Goal: Task Accomplishment & Management: Use online tool/utility

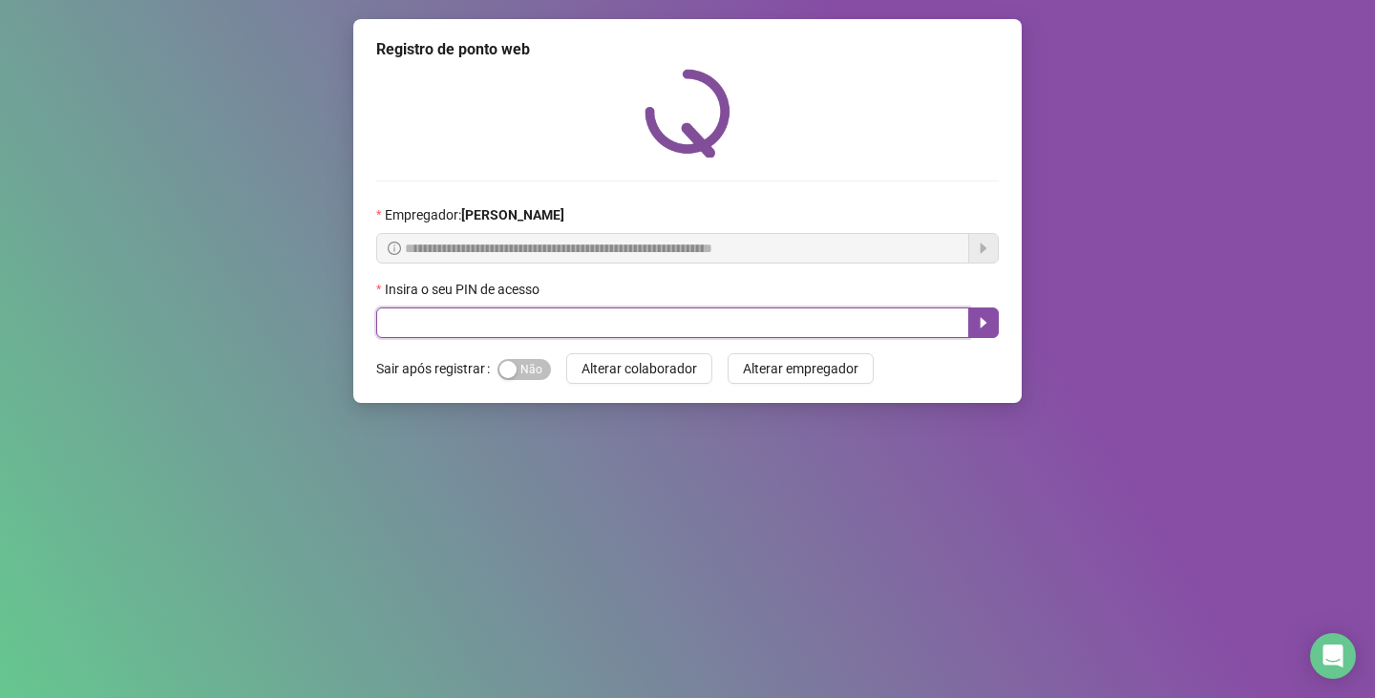
click at [601, 320] on input "text" at bounding box center [672, 323] width 593 height 31
type input "*****"
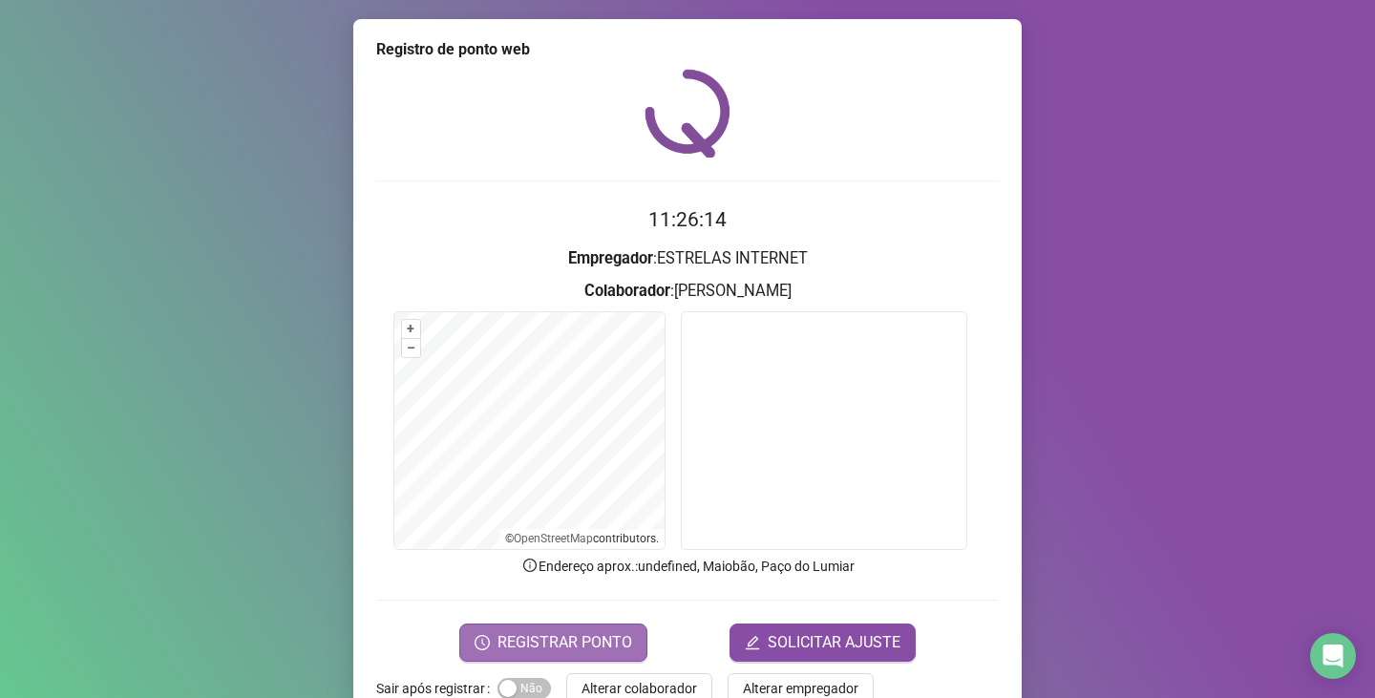
click at [538, 650] on span "REGISTRAR PONTO" at bounding box center [565, 642] width 135 height 23
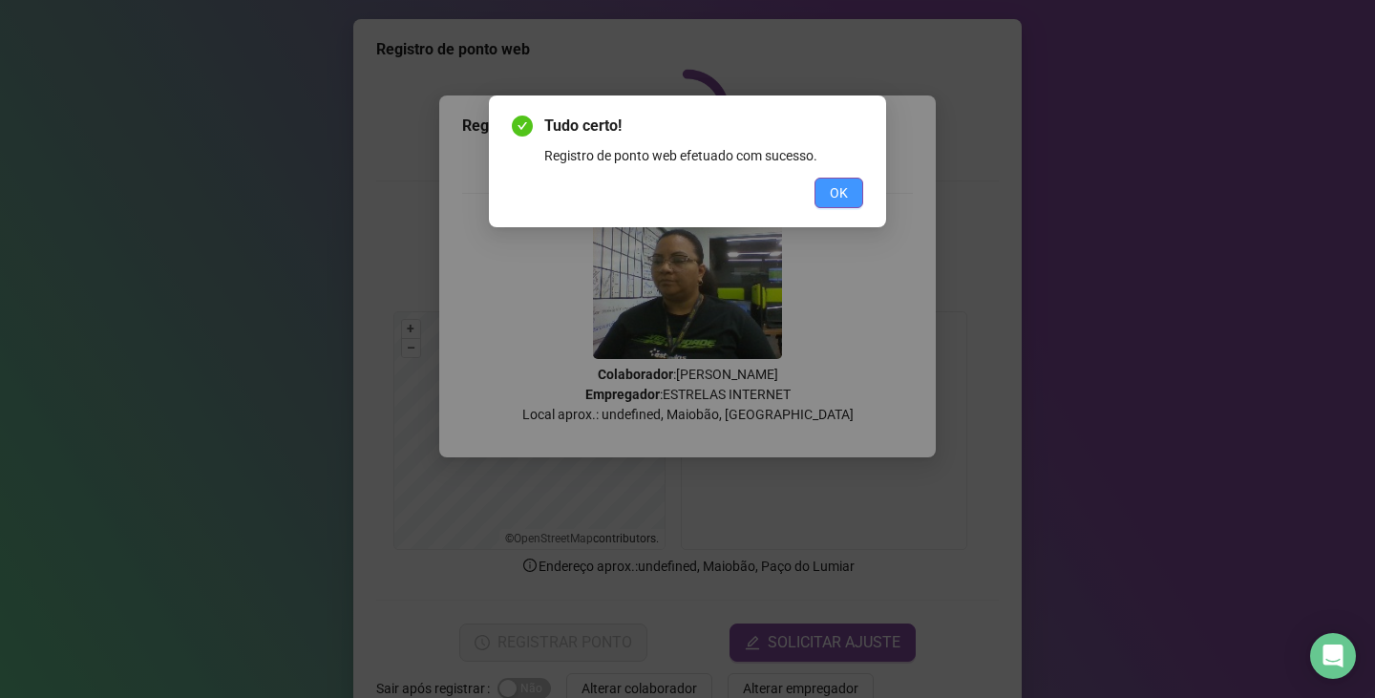
click at [852, 197] on button "OK" at bounding box center [839, 193] width 49 height 31
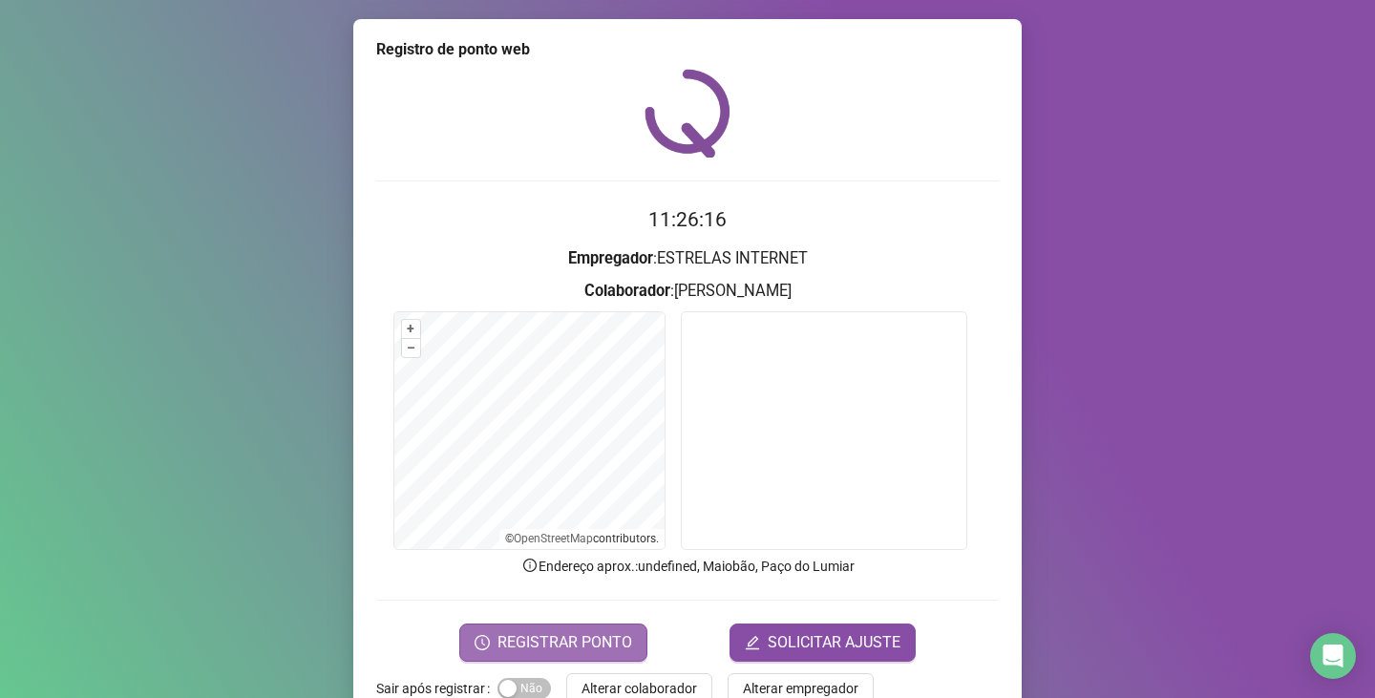
click at [540, 633] on span "REGISTRAR PONTO" at bounding box center [565, 642] width 135 height 23
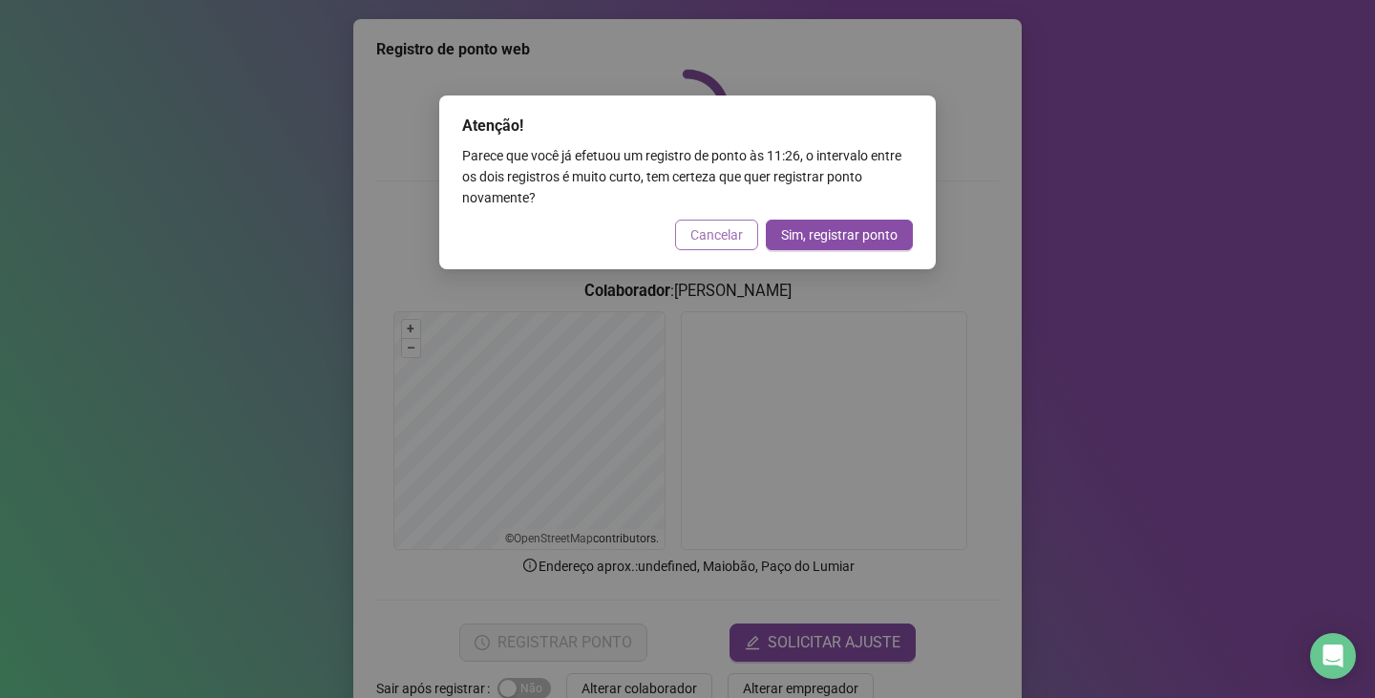
click at [723, 236] on span "Cancelar" at bounding box center [716, 234] width 53 height 21
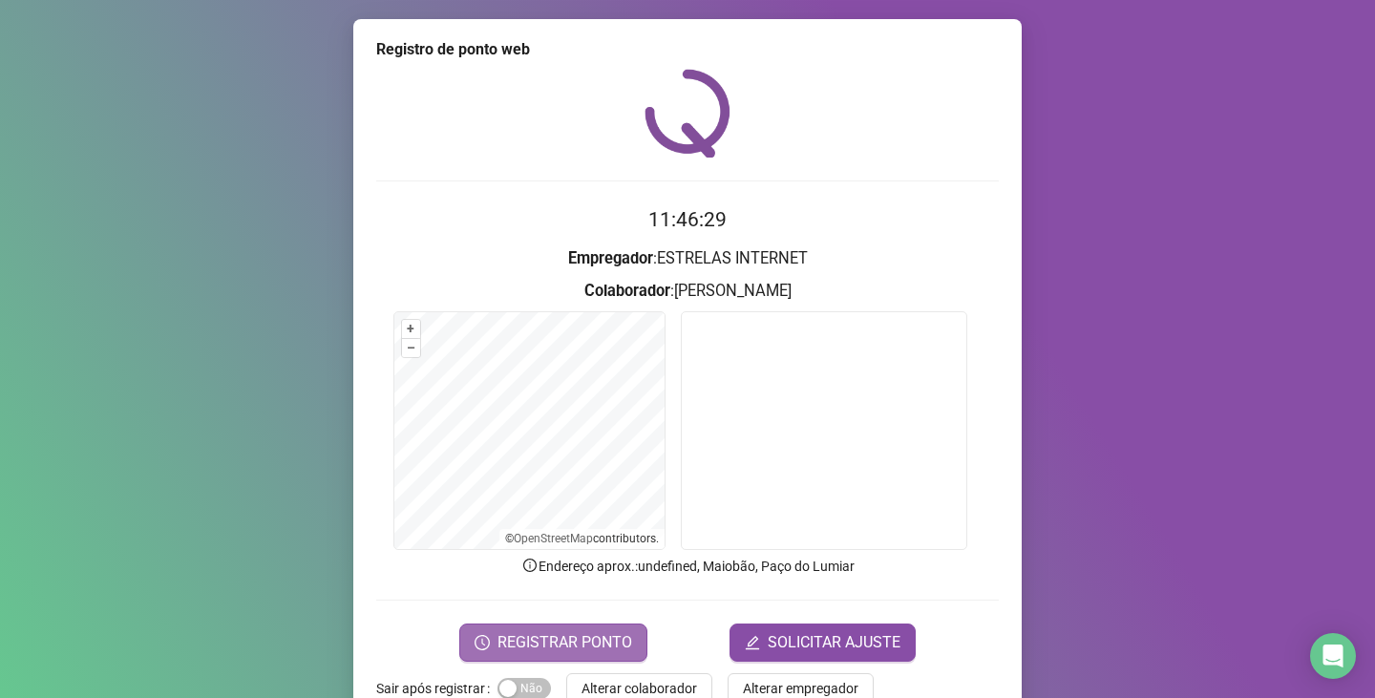
click at [537, 636] on span "REGISTRAR PONTO" at bounding box center [565, 642] width 135 height 23
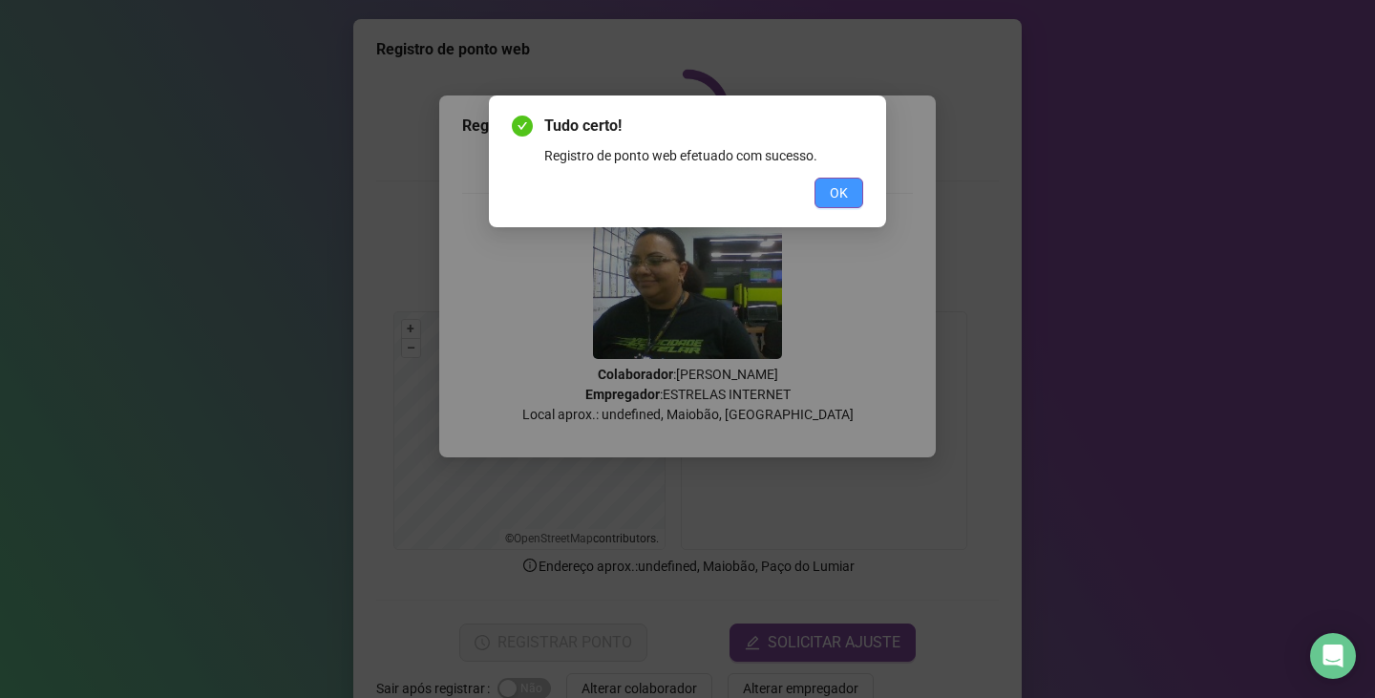
click at [831, 202] on span "OK" at bounding box center [839, 192] width 18 height 21
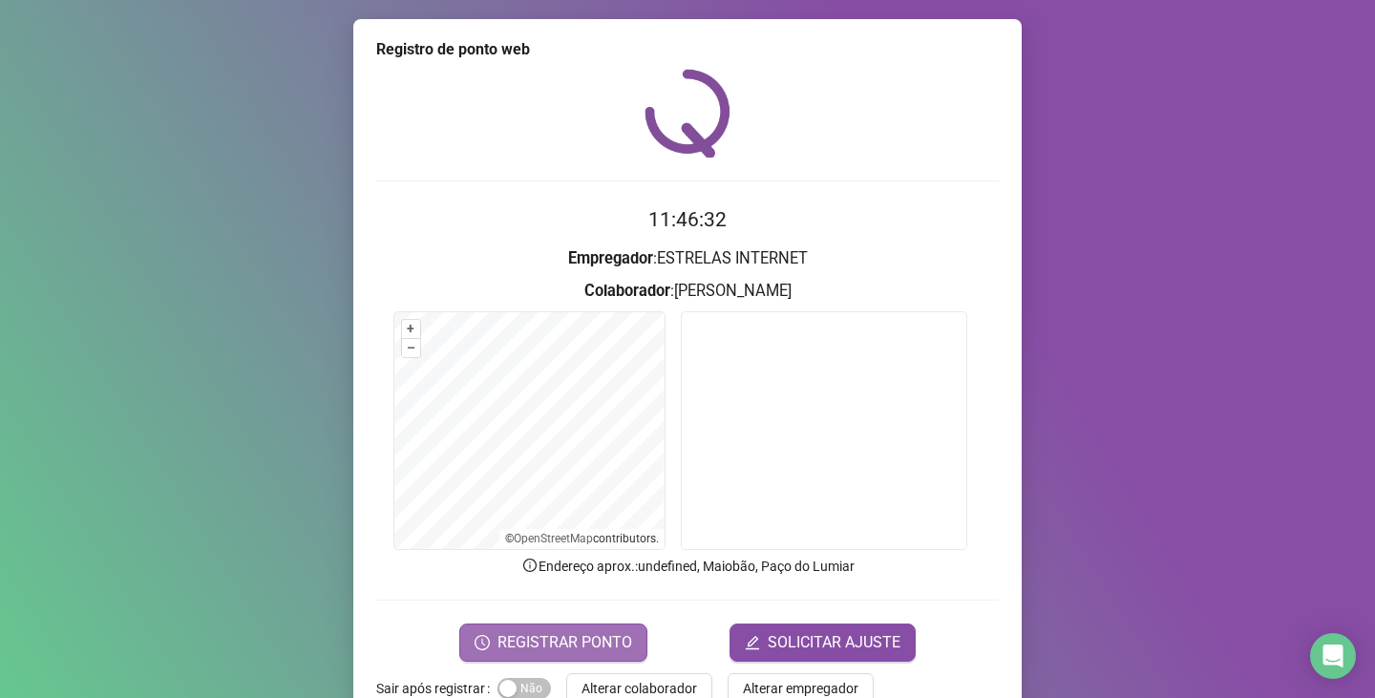
click at [528, 637] on span "REGISTRAR PONTO" at bounding box center [565, 642] width 135 height 23
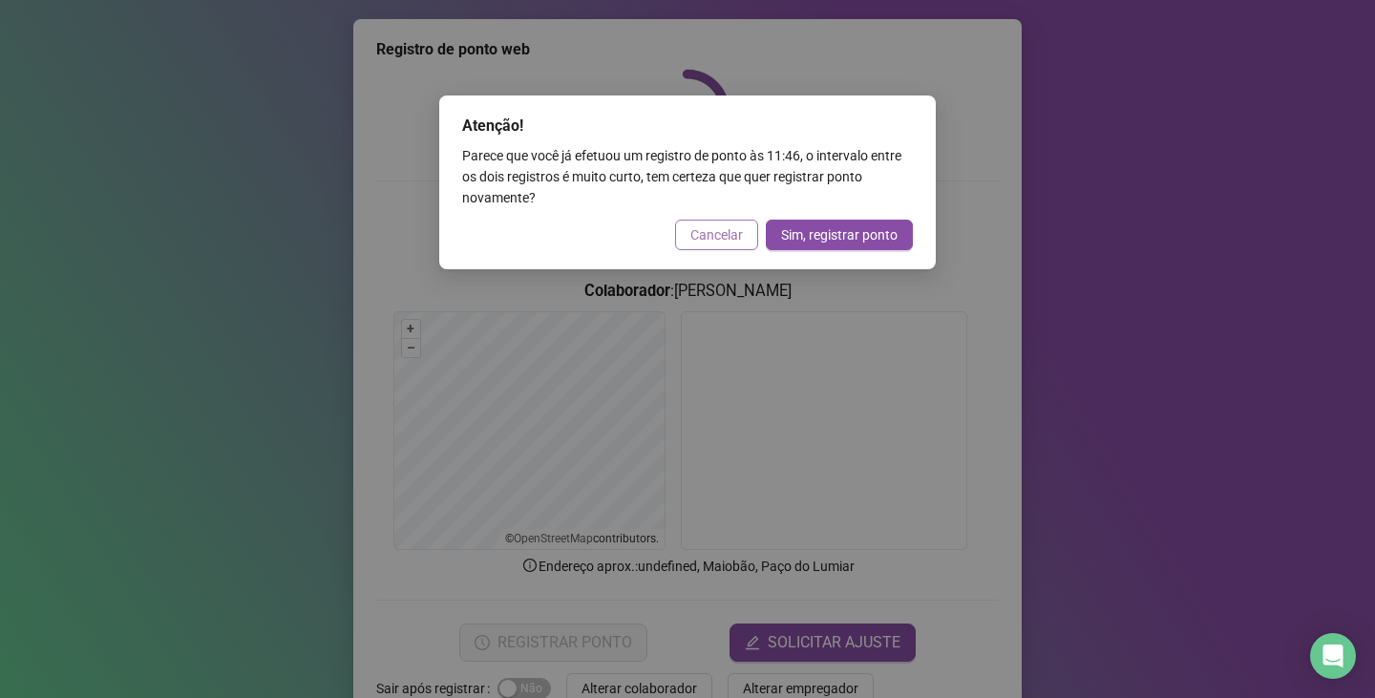
drag, startPoint x: 722, startPoint y: 239, endPoint x: 468, endPoint y: 19, distance: 335.8
click at [722, 237] on span "Cancelar" at bounding box center [716, 234] width 53 height 21
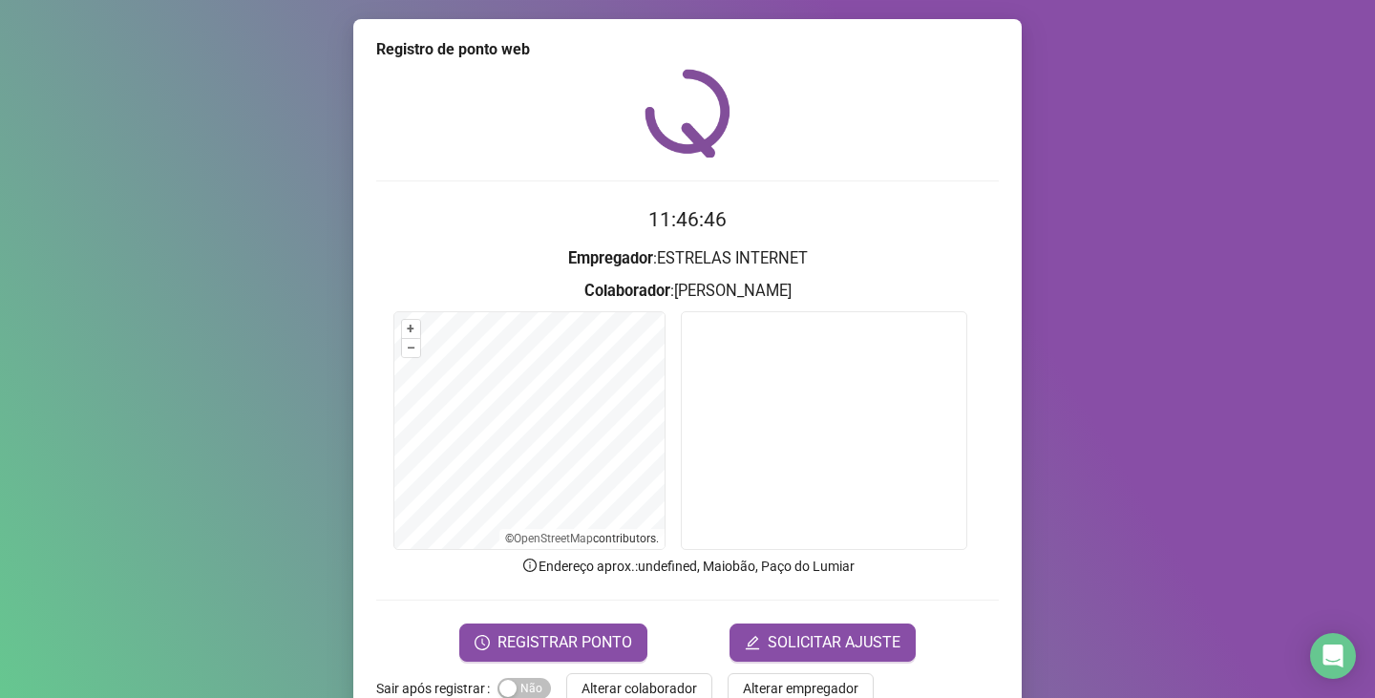
drag, startPoint x: 518, startPoint y: 640, endPoint x: 579, endPoint y: 614, distance: 66.3
click at [518, 640] on span "REGISTRAR PONTO" at bounding box center [565, 642] width 135 height 23
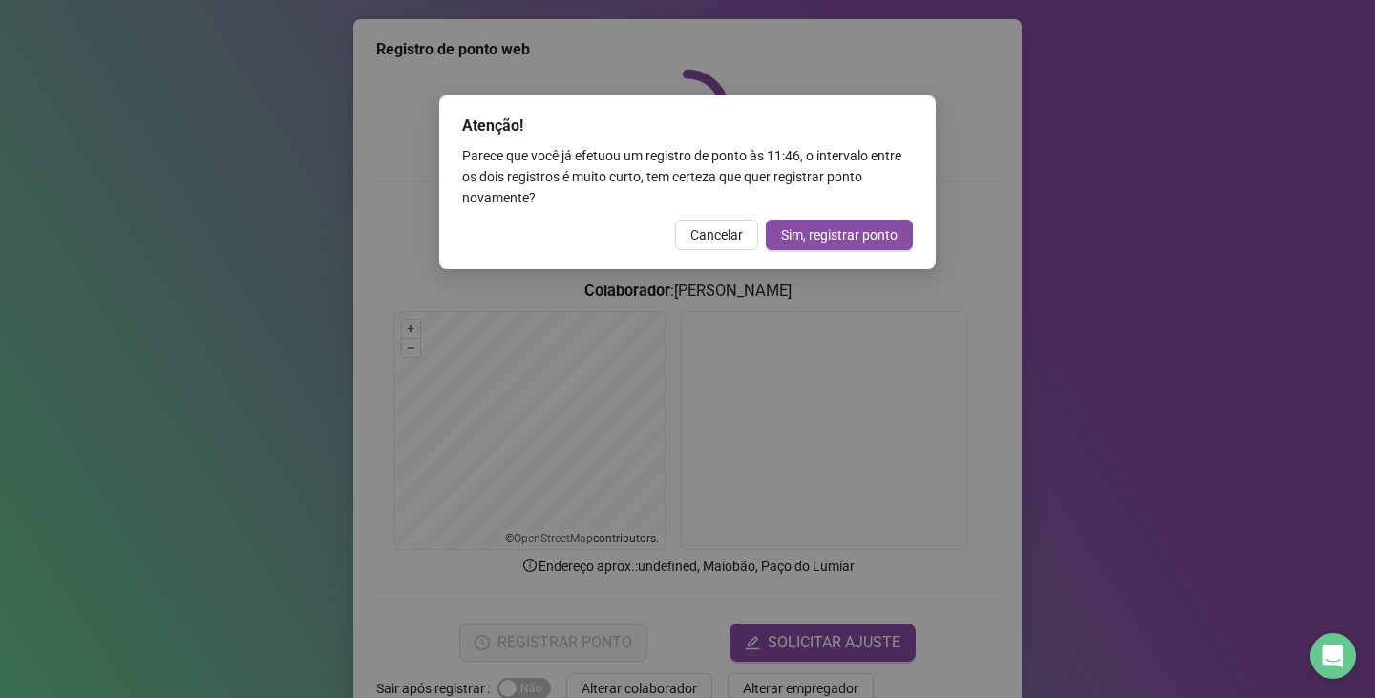
drag, startPoint x: 703, startPoint y: 235, endPoint x: 945, endPoint y: 138, distance: 261.4
click at [717, 233] on span "Cancelar" at bounding box center [716, 234] width 53 height 21
